Goal: Task Accomplishment & Management: Use online tool/utility

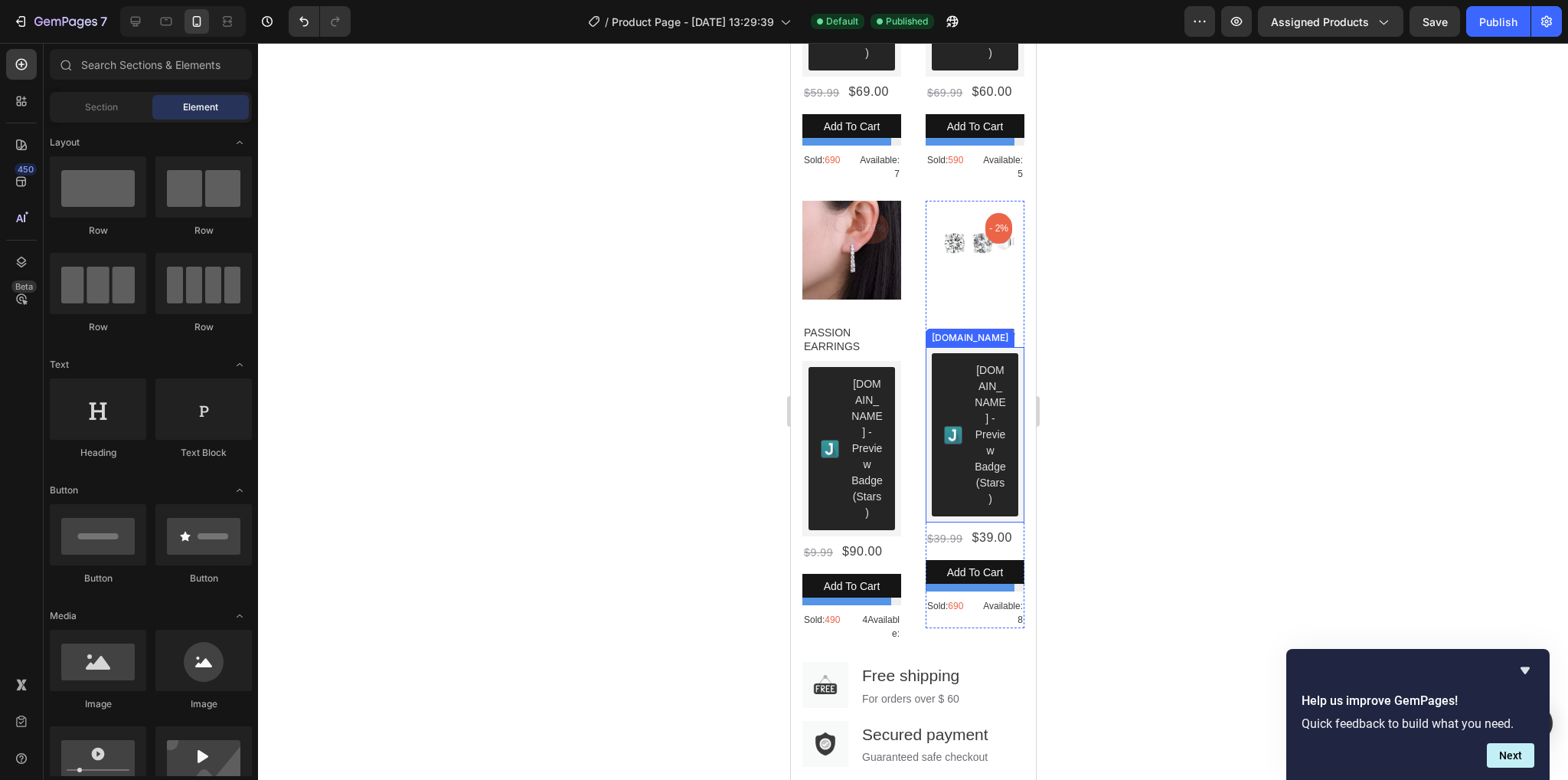
scroll to position [1897, 0]
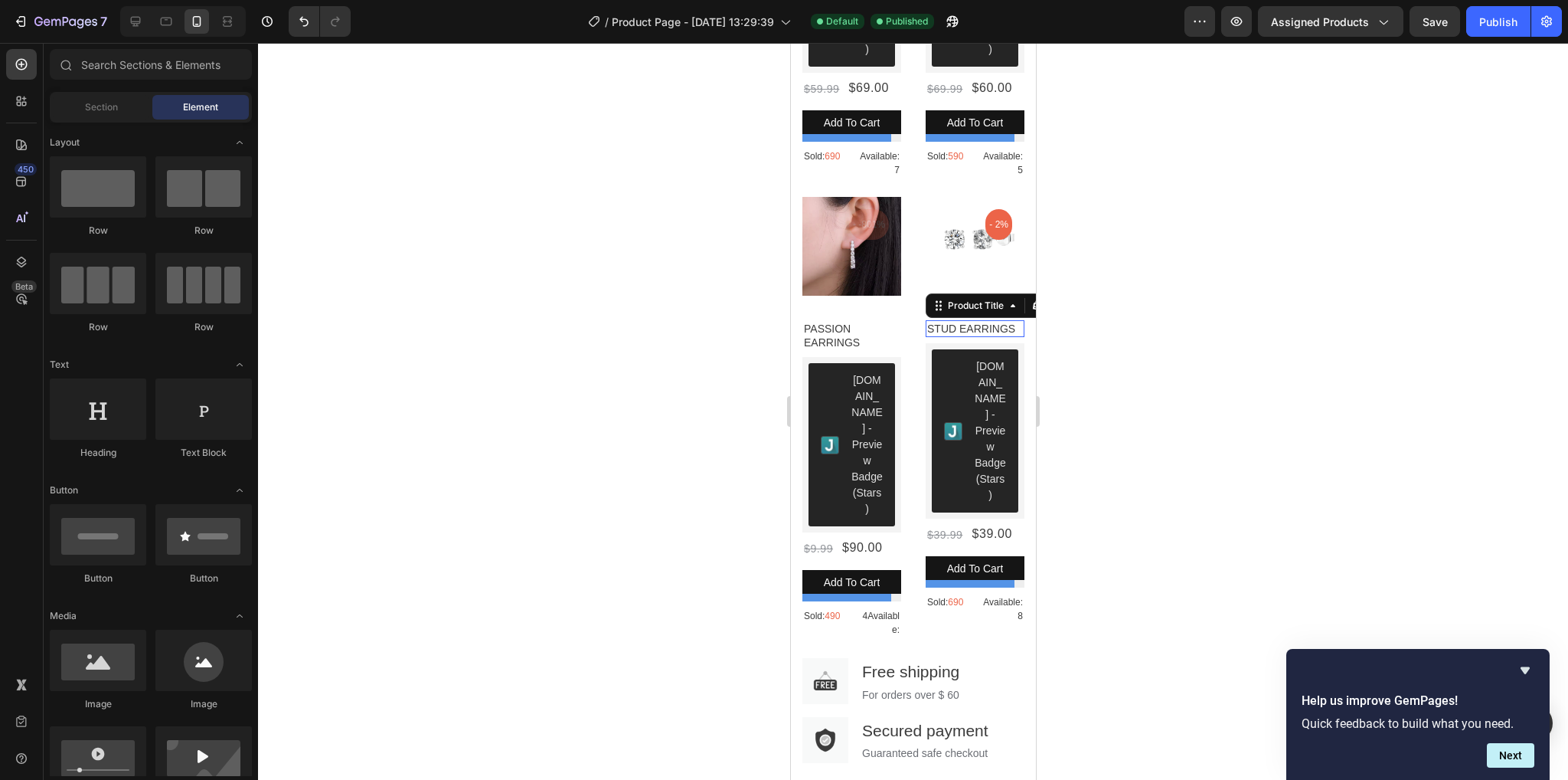
click at [996, 332] on h1 "STUD EARRINGS" at bounding box center [974, 328] width 98 height 17
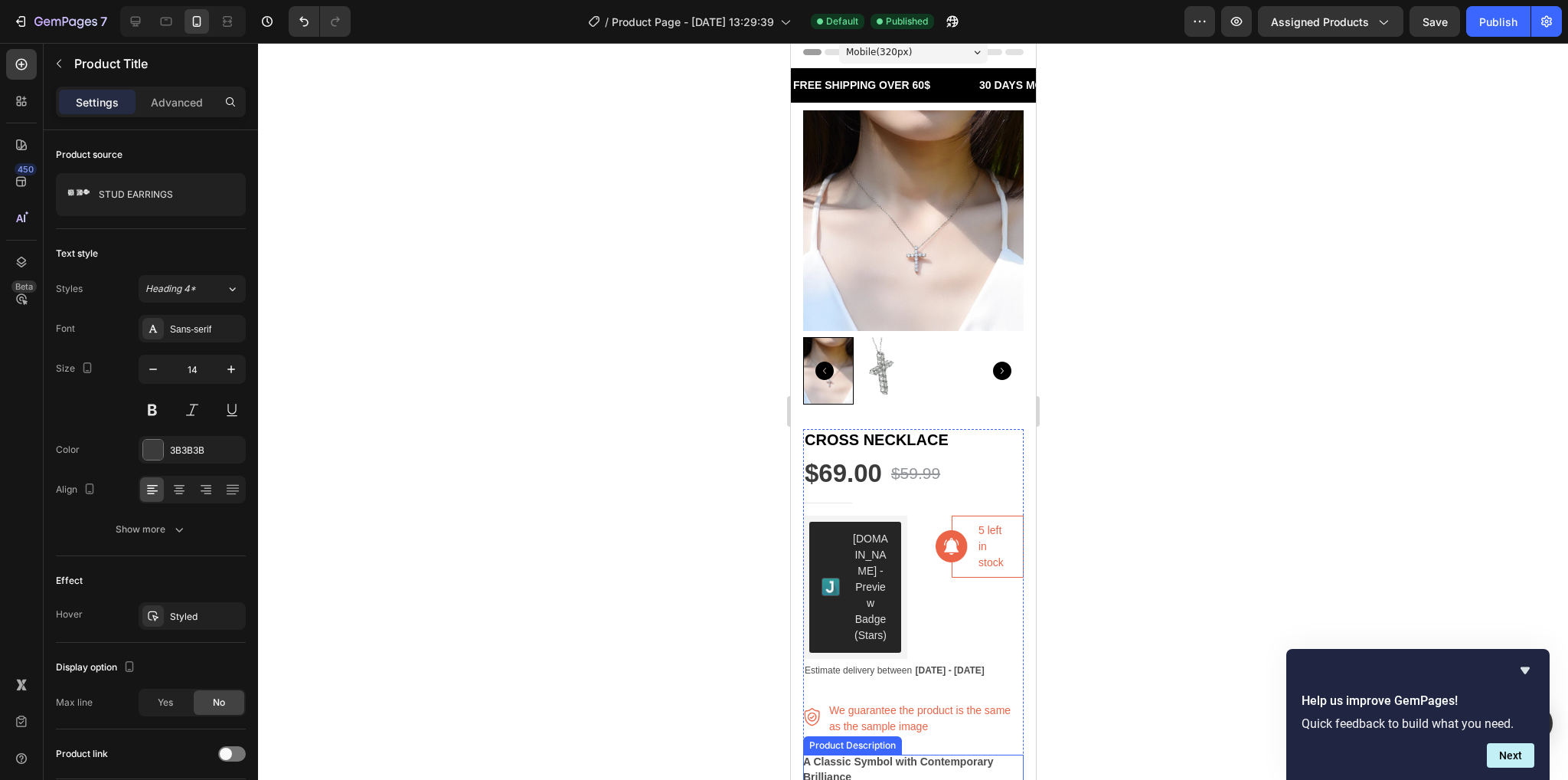
scroll to position [0, 0]
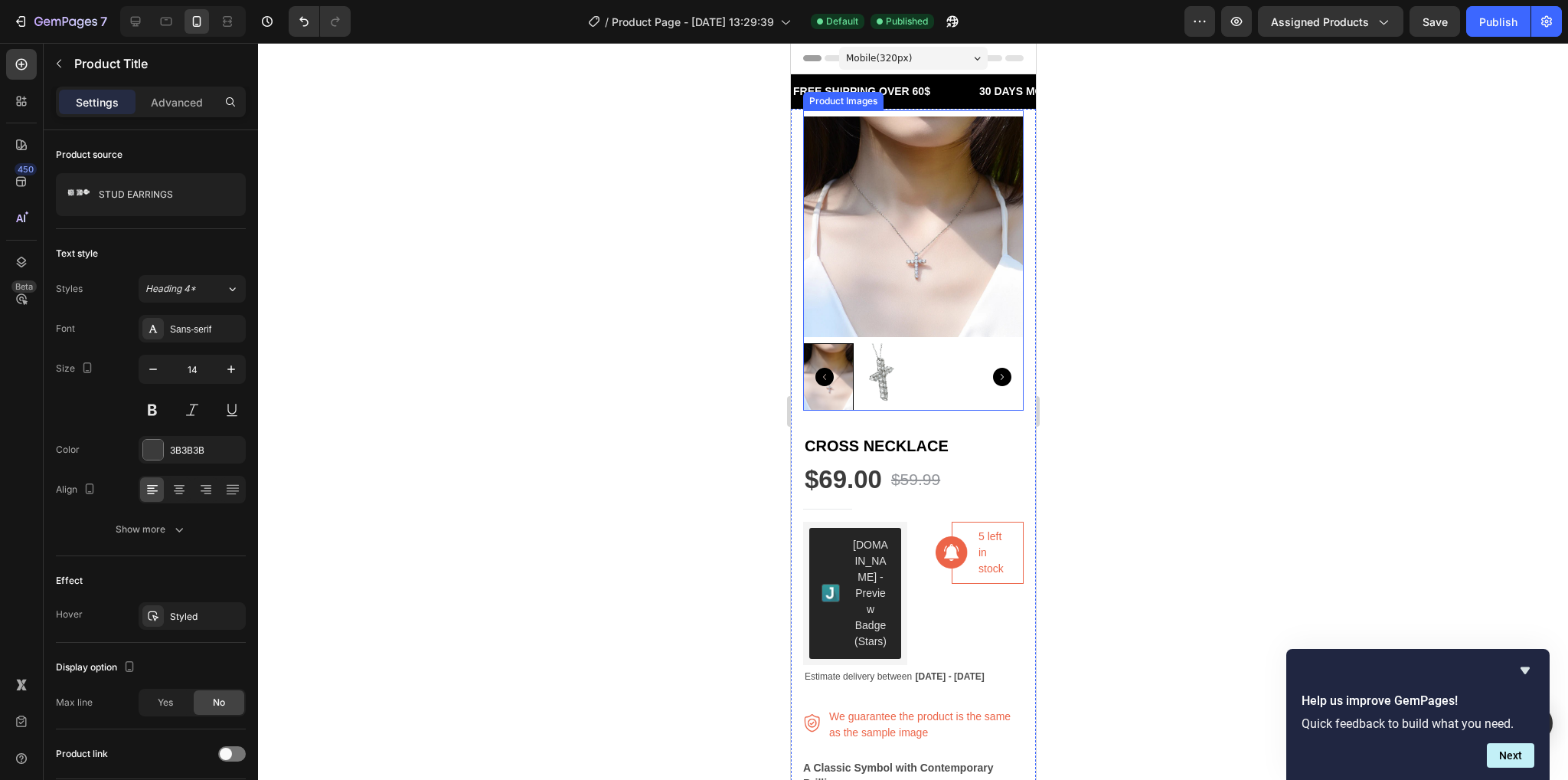
click at [944, 356] on div at bounding box center [913, 377] width 221 height 67
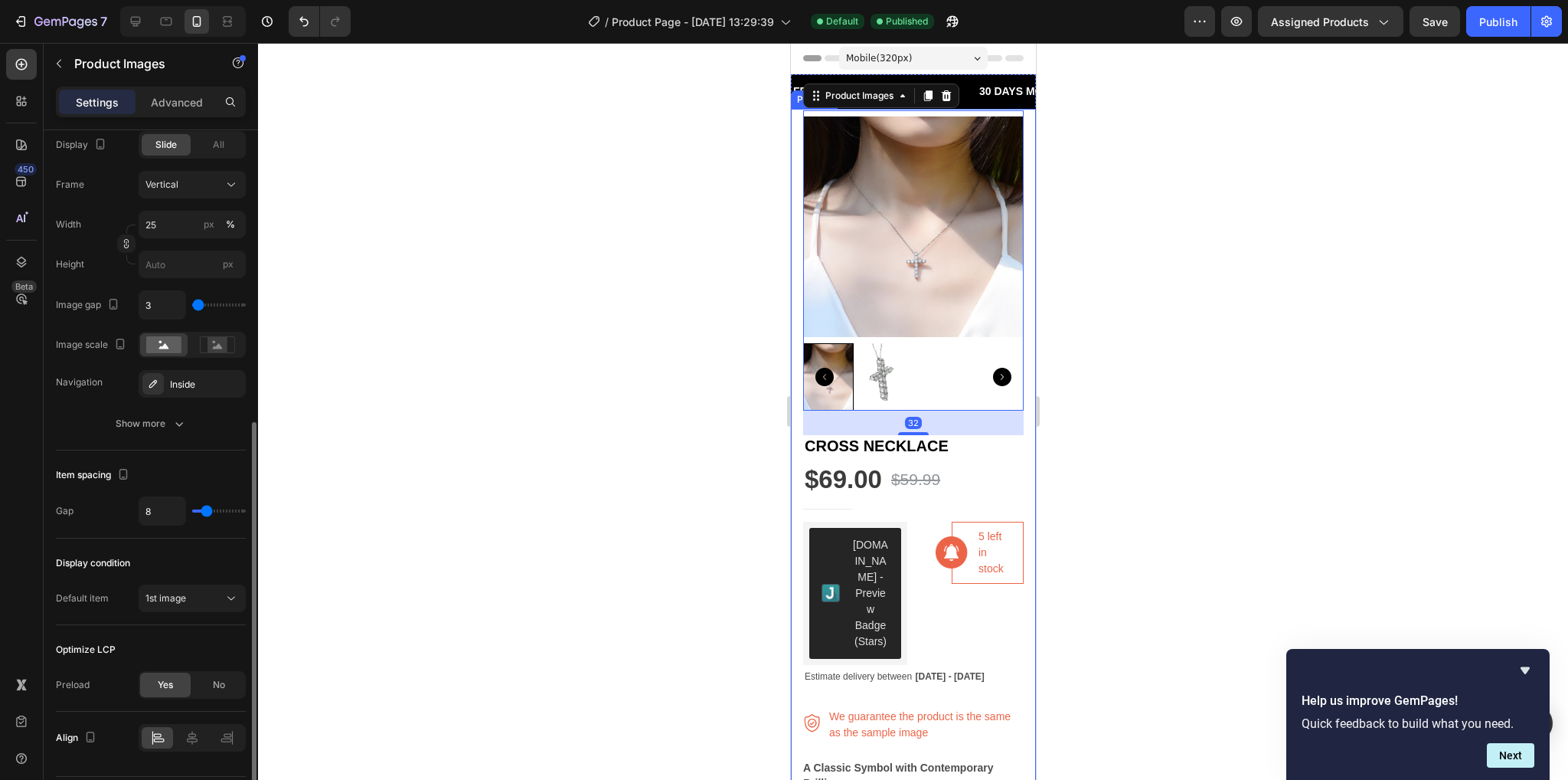
scroll to position [579, 0]
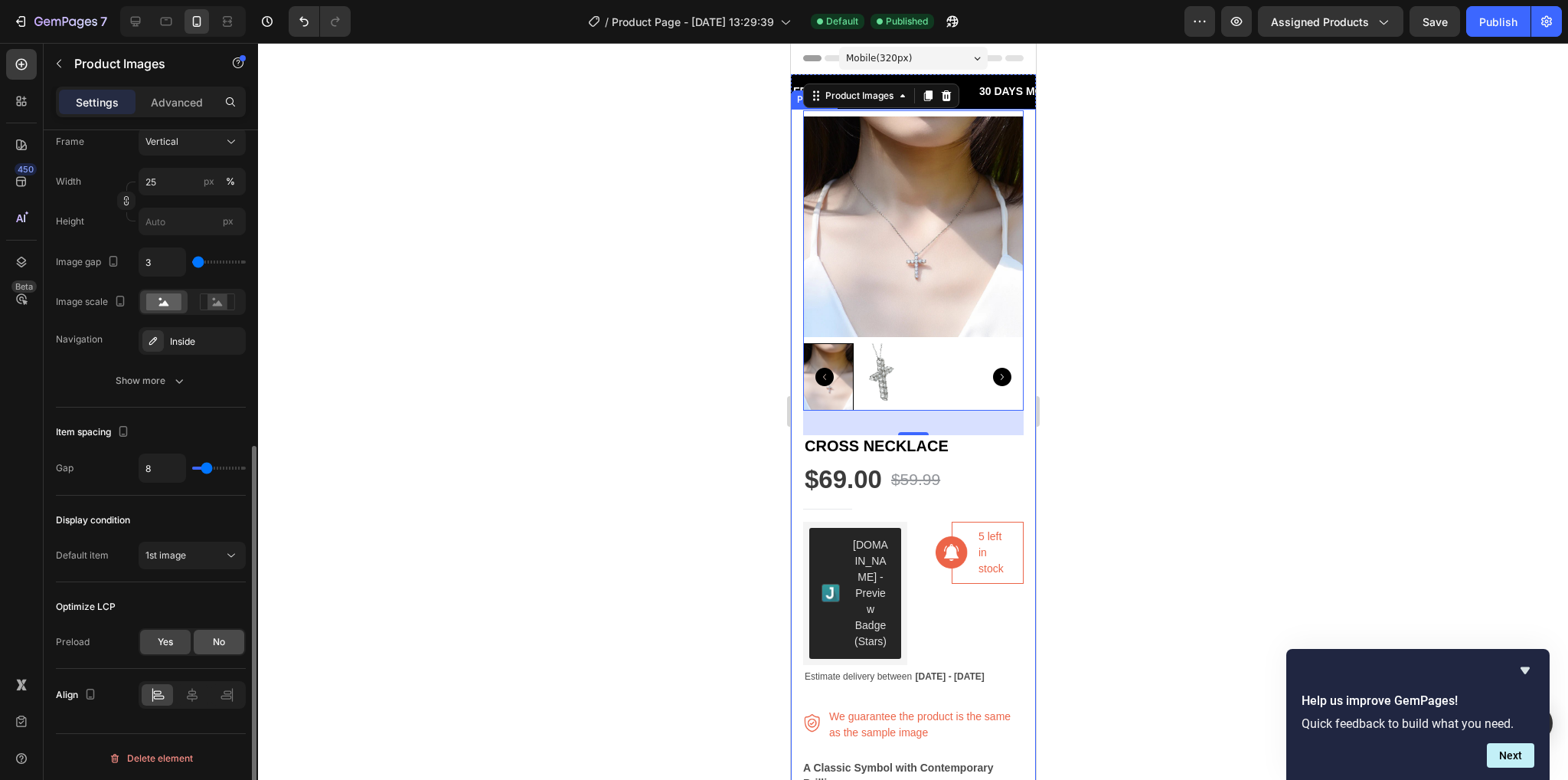
click at [210, 649] on div "No" at bounding box center [218, 642] width 51 height 25
click at [228, 664] on div "Preload Yes No Quality Medium" at bounding box center [151, 662] width 190 height 67
click at [216, 683] on div "Medium" at bounding box center [184, 682] width 78 height 14
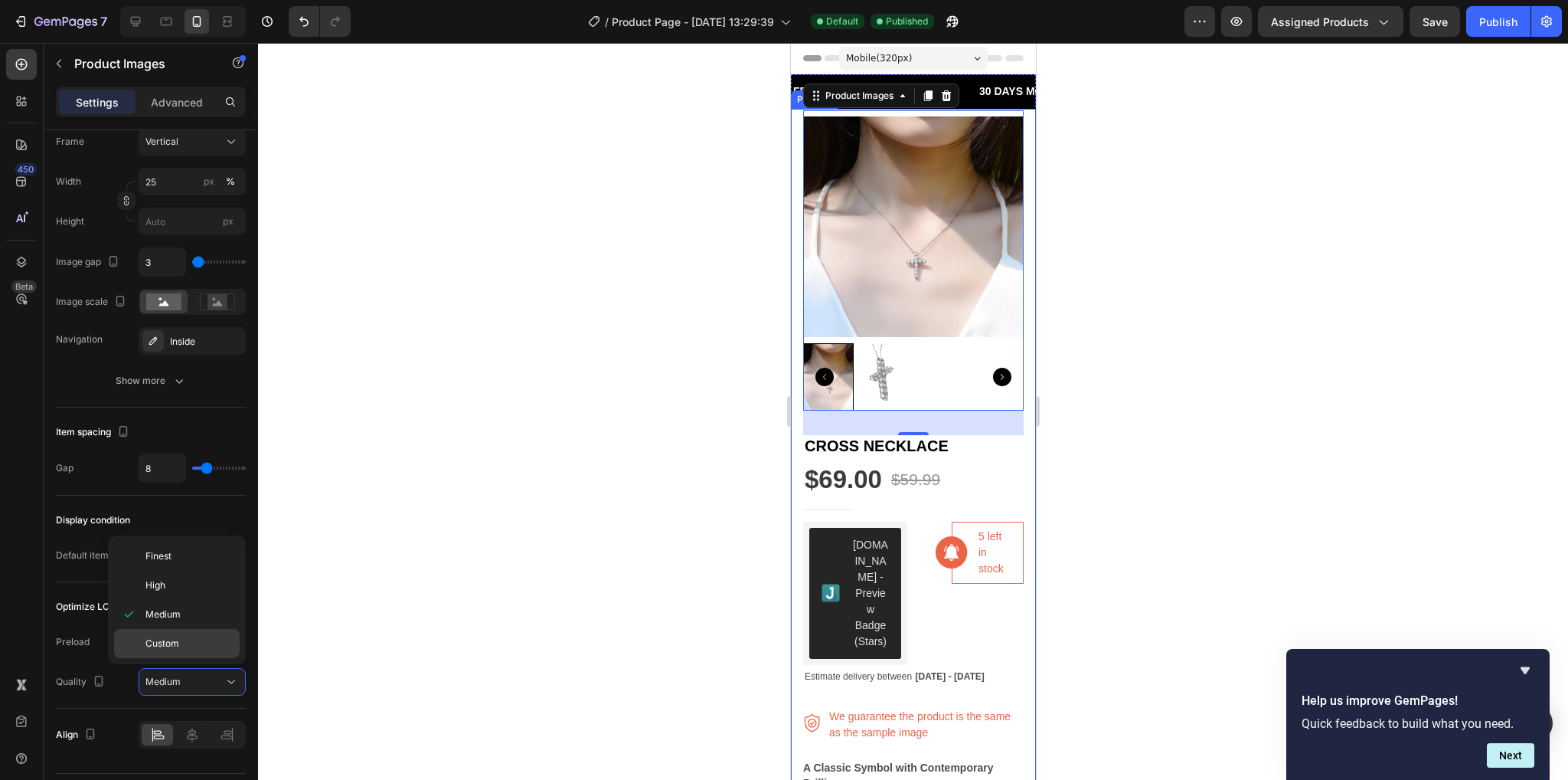
click at [200, 651] on div "Custom" at bounding box center [177, 643] width 126 height 29
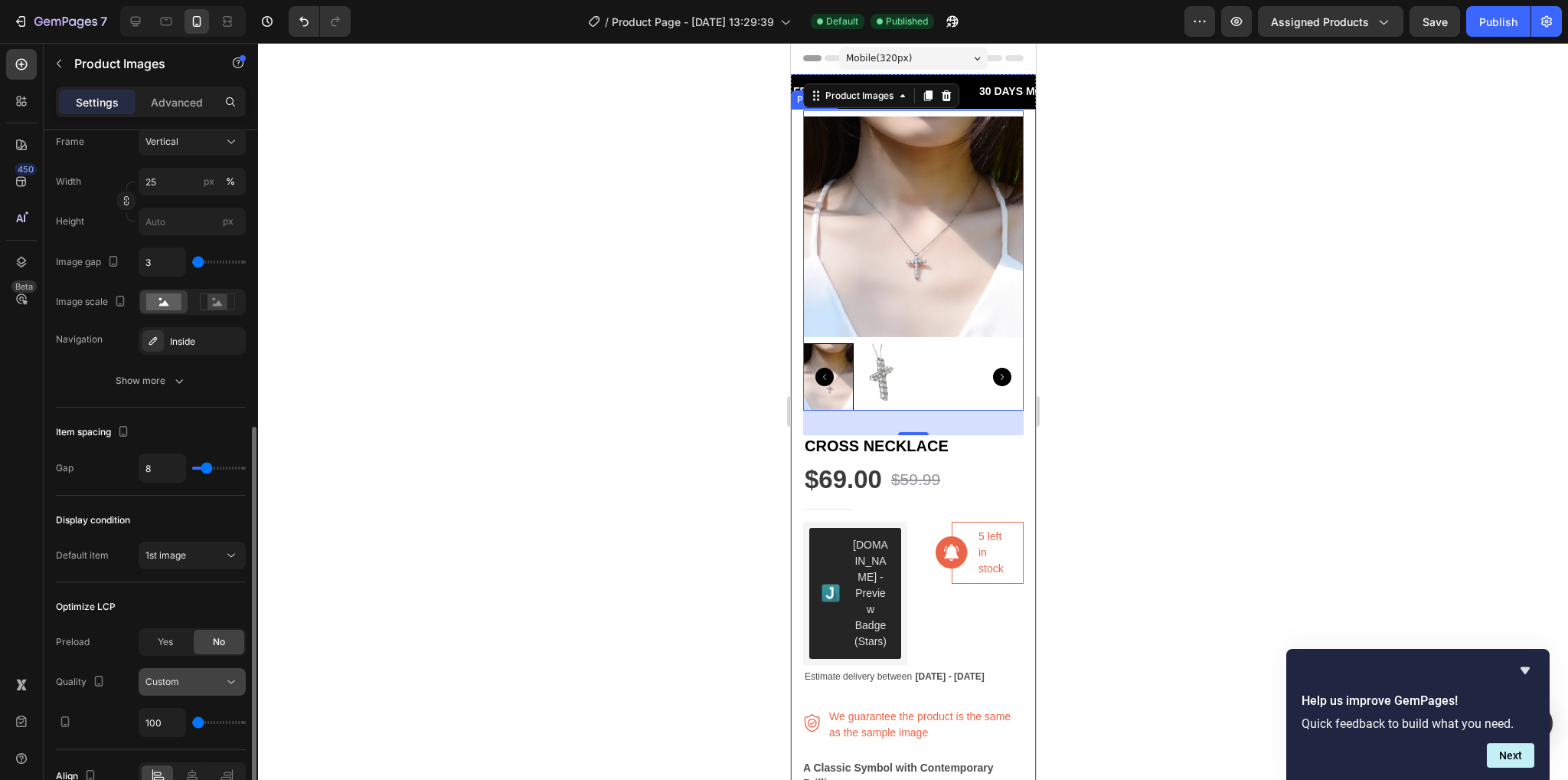
click at [211, 669] on button "Custom" at bounding box center [192, 682] width 107 height 28
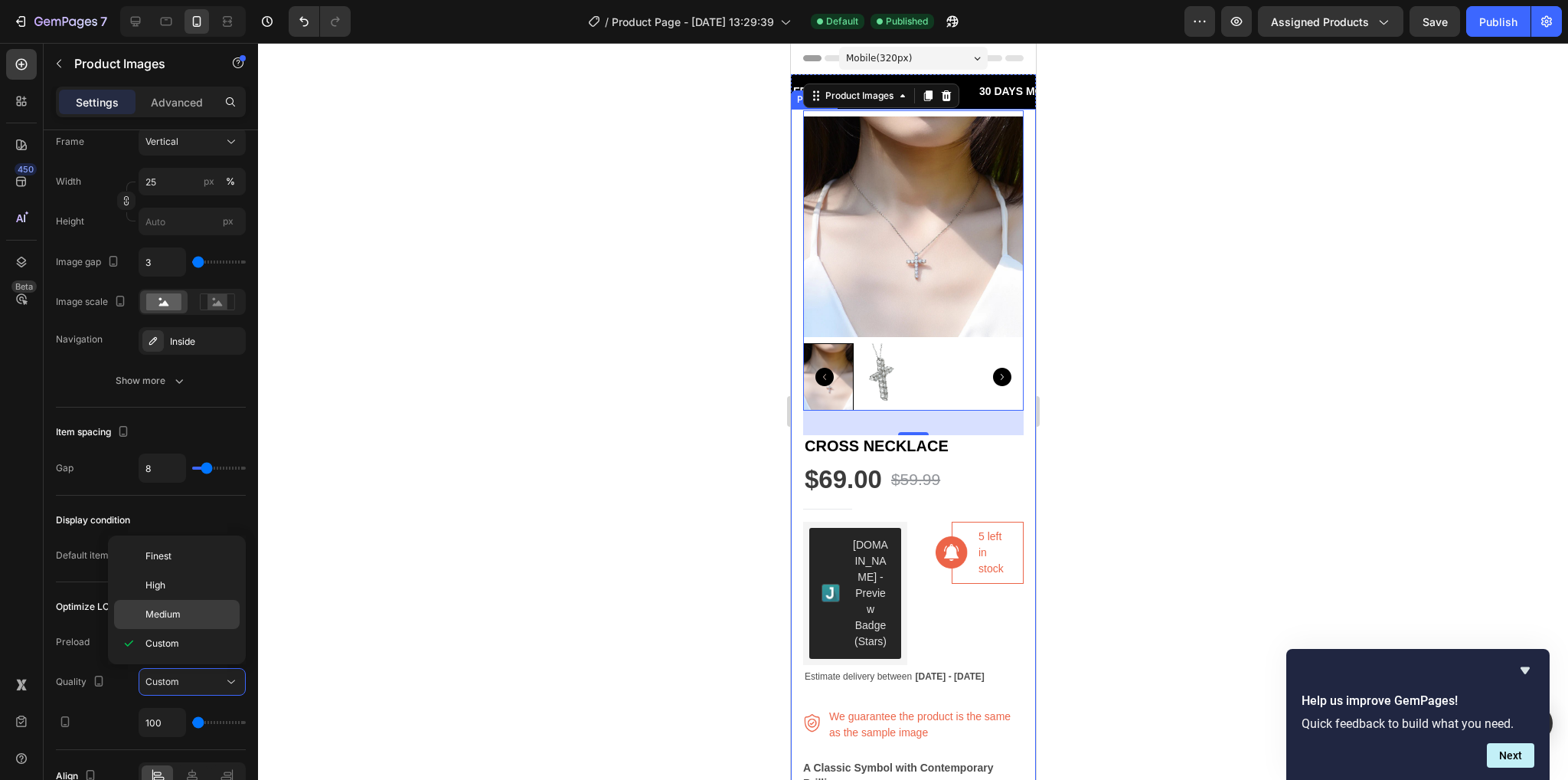
click at [187, 614] on p "Medium" at bounding box center [189, 614] width 87 height 14
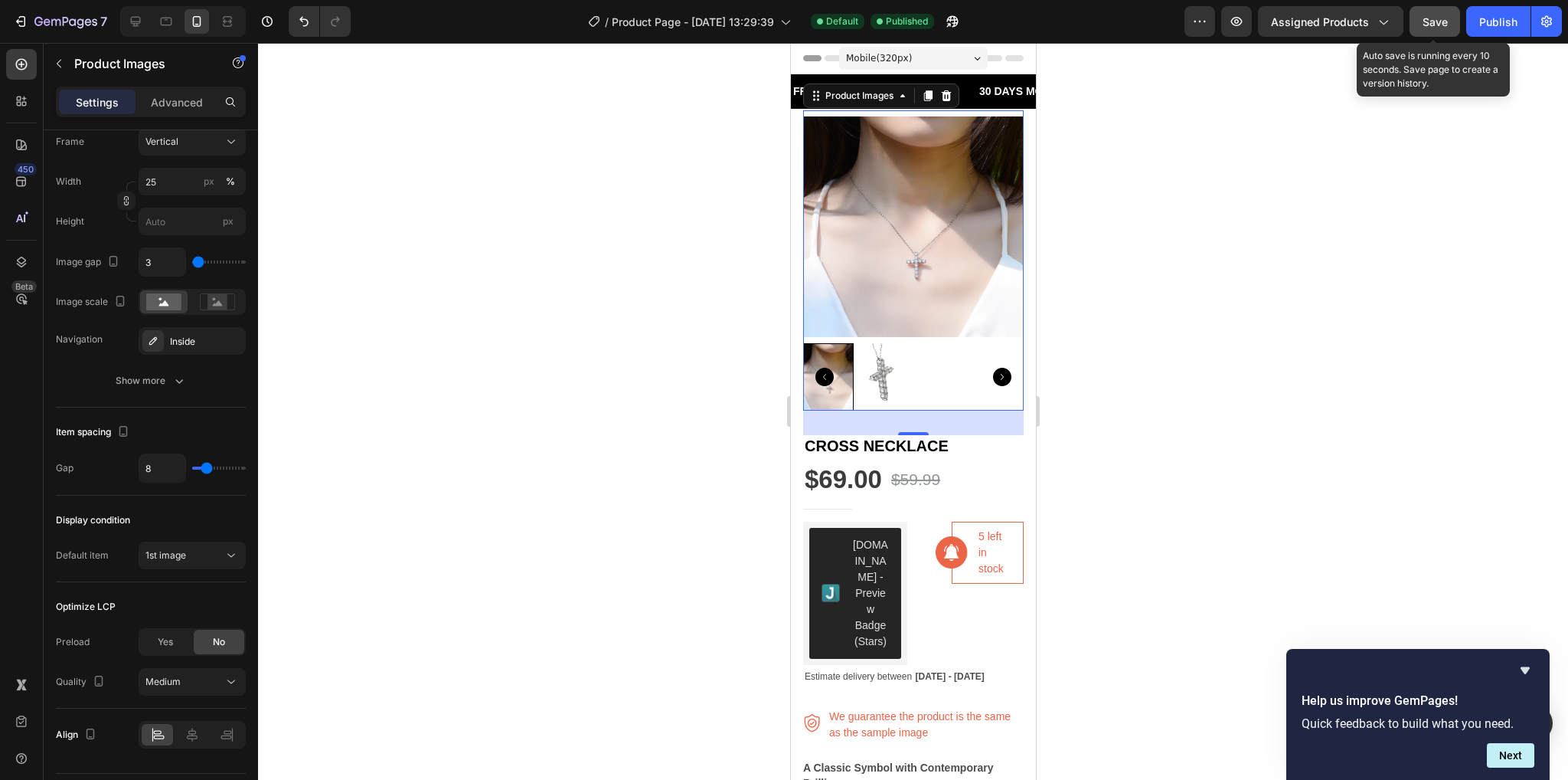
click at [1429, 25] on span "Save" at bounding box center [1435, 21] width 25 height 13
click at [1484, 20] on div "Publish" at bounding box center [1498, 22] width 38 height 16
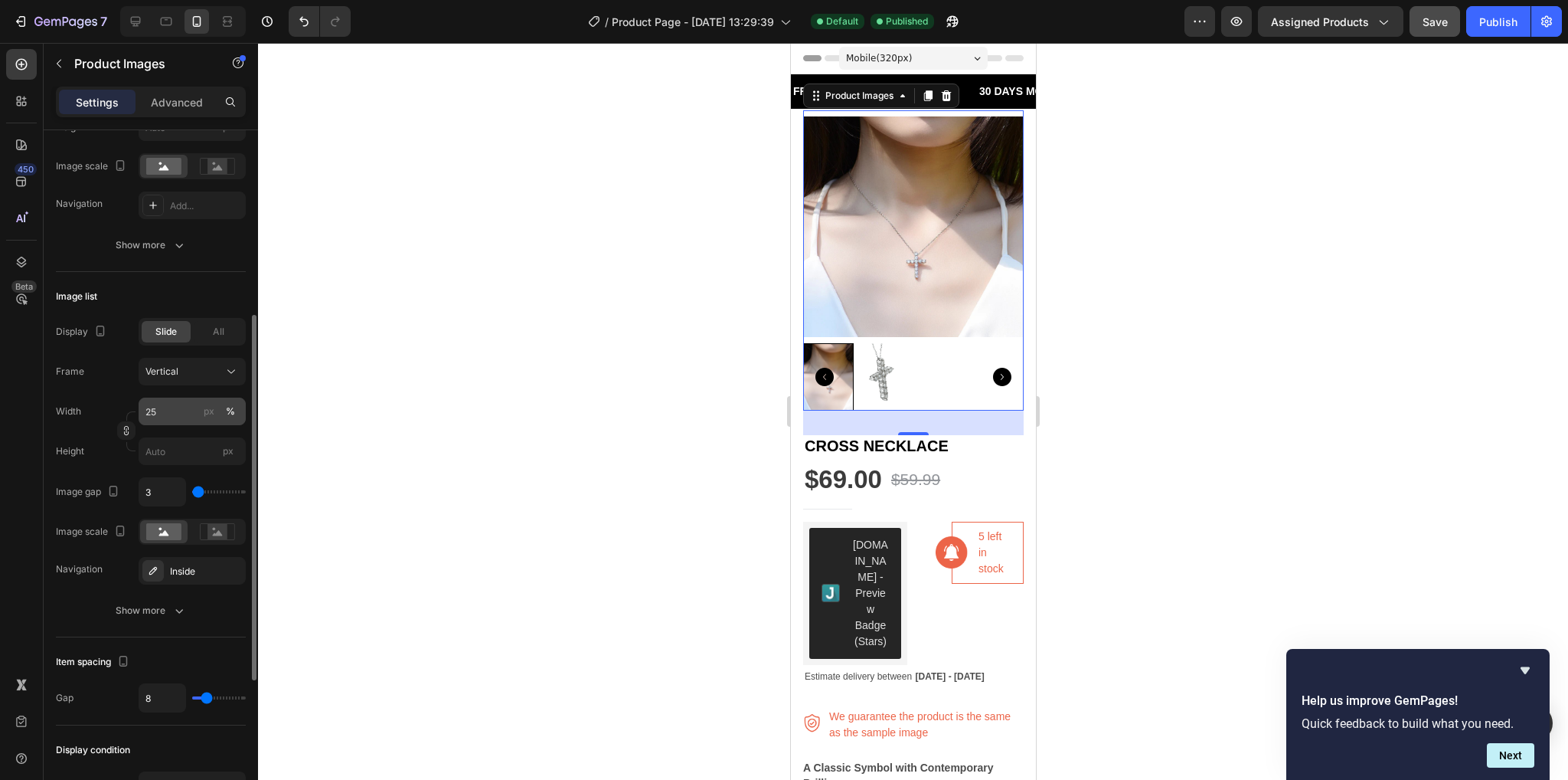
scroll to position [618, 0]
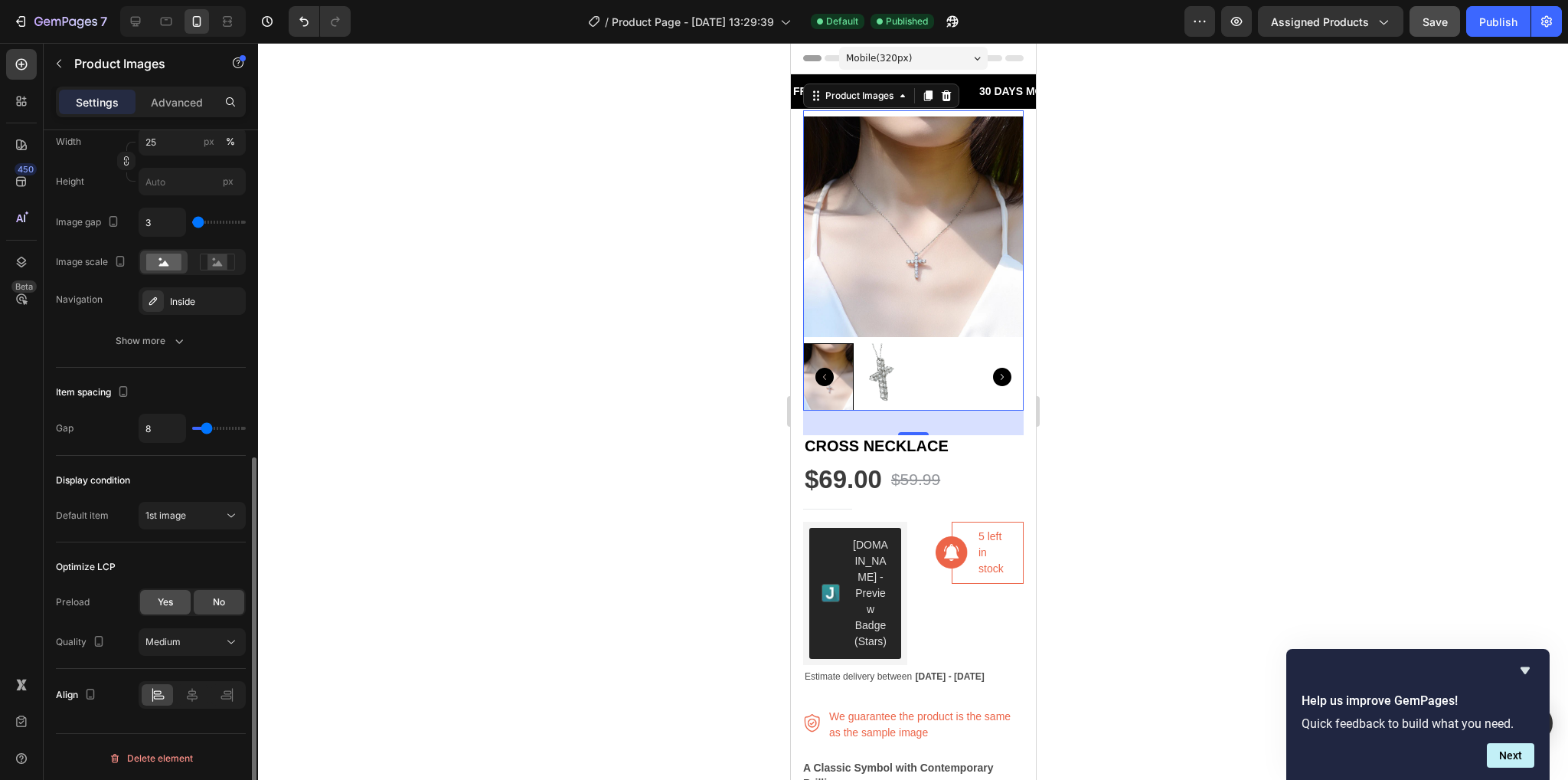
click at [176, 601] on div "Yes" at bounding box center [165, 603] width 51 height 25
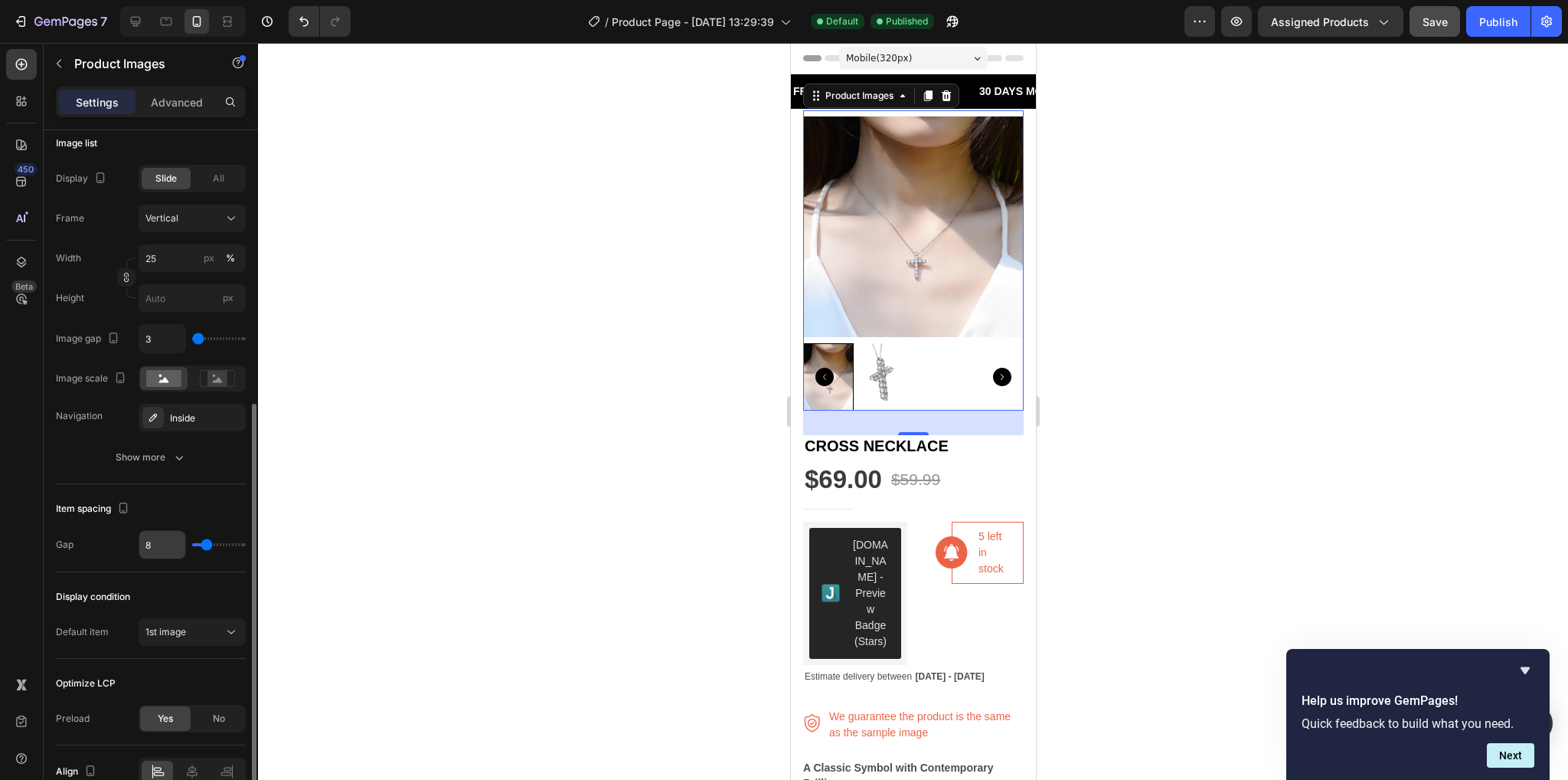
scroll to position [426, 0]
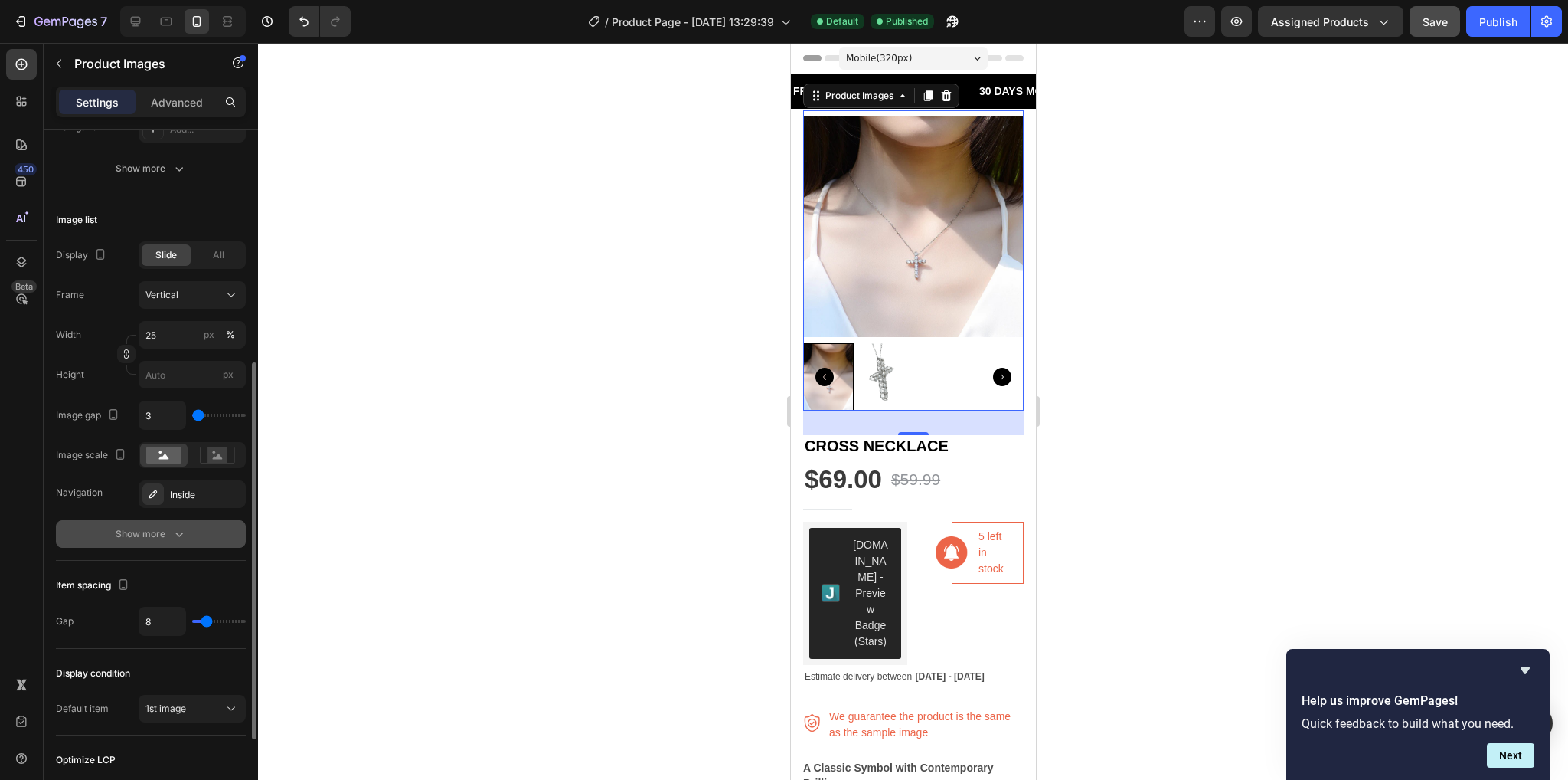
click at [165, 533] on div "Show more" at bounding box center [151, 533] width 71 height 15
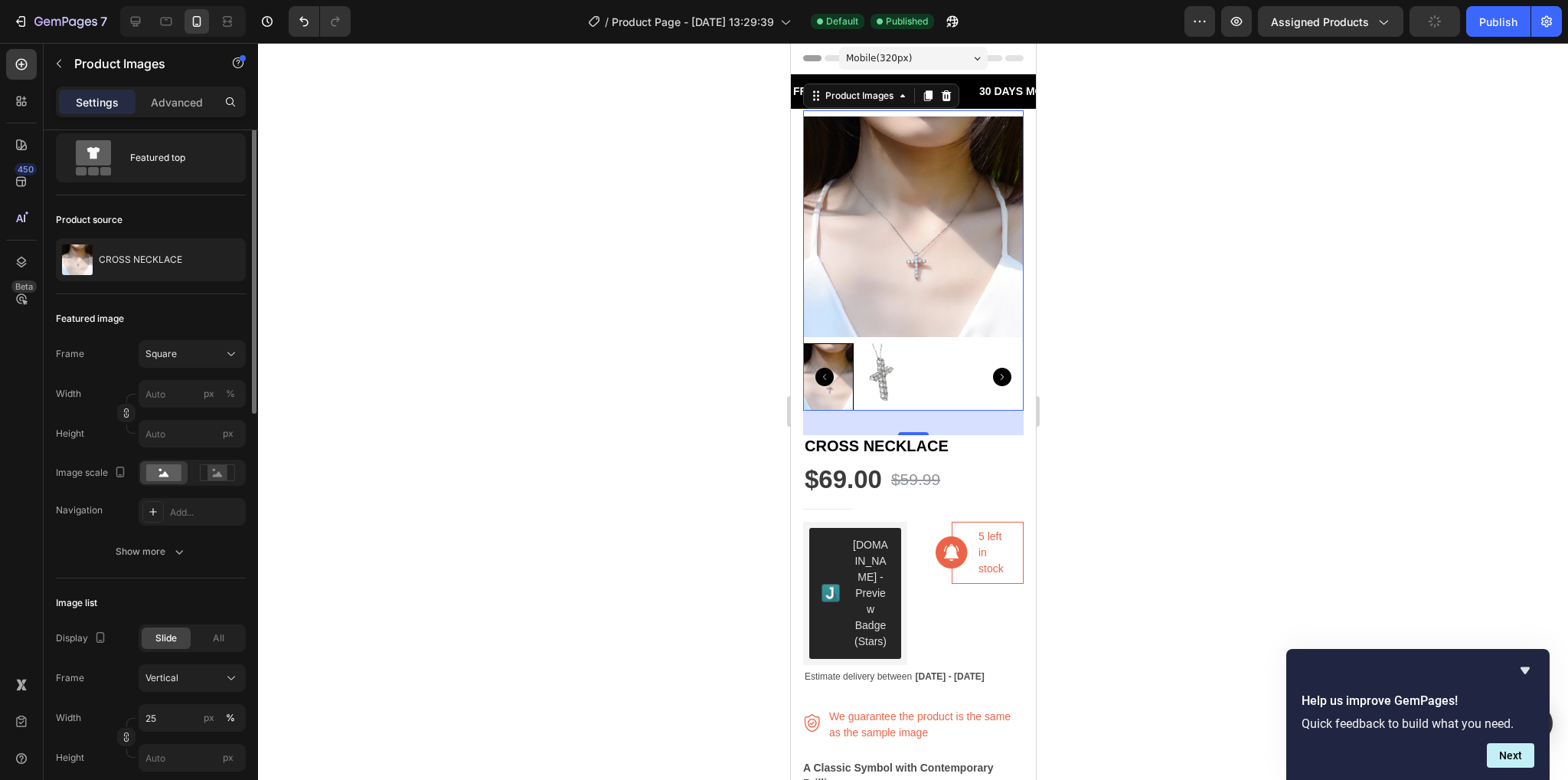
scroll to position [0, 0]
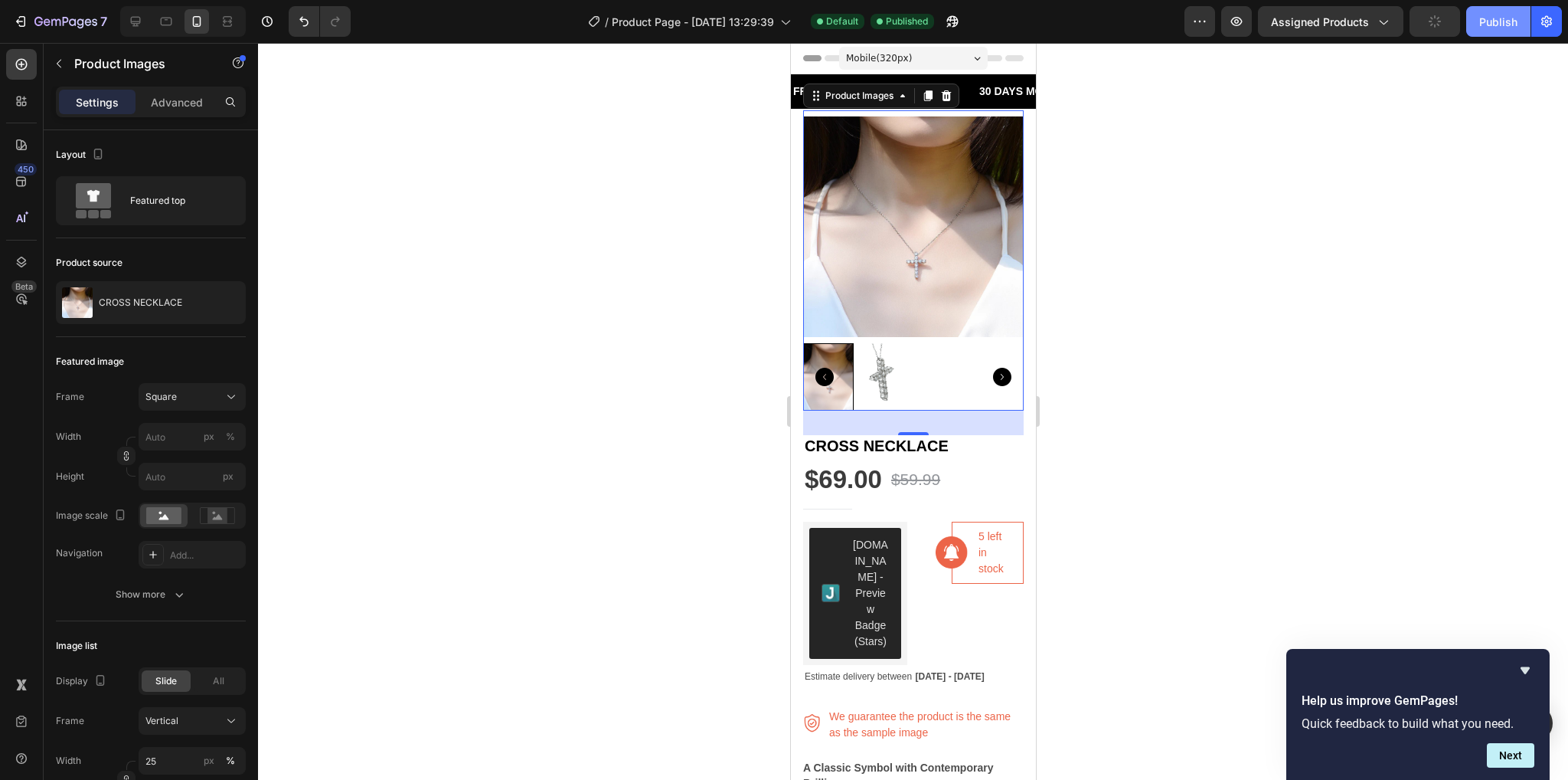
click at [1479, 26] on div "Publish" at bounding box center [1498, 22] width 38 height 16
click at [1466, 6] on button "Publish" at bounding box center [1498, 21] width 65 height 31
